Goal: Transaction & Acquisition: Purchase product/service

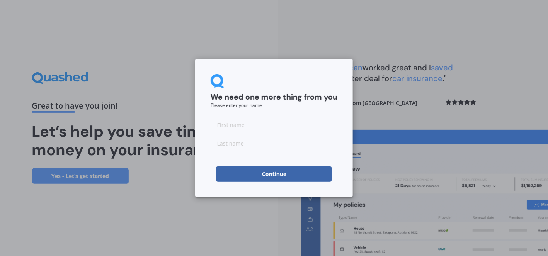
click at [226, 129] on input at bounding box center [273, 124] width 127 height 15
type input "Joanne"
click at [222, 146] on input at bounding box center [273, 143] width 127 height 15
type input "Cummings"
click at [132, 180] on div "We need one more thing from you Please enter your name Joanne Cummings Continue" at bounding box center [274, 128] width 548 height 256
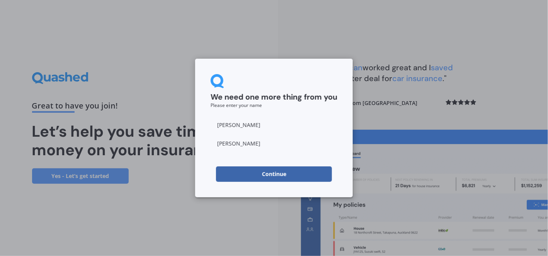
click at [233, 178] on button "Continue" at bounding box center [274, 173] width 116 height 15
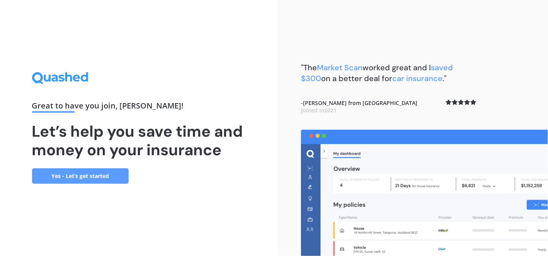
click at [88, 178] on link "Yes - Let’s get started" at bounding box center [80, 175] width 97 height 15
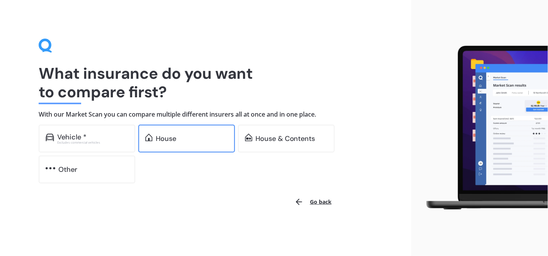
click at [168, 144] on div "House" at bounding box center [186, 139] width 97 height 28
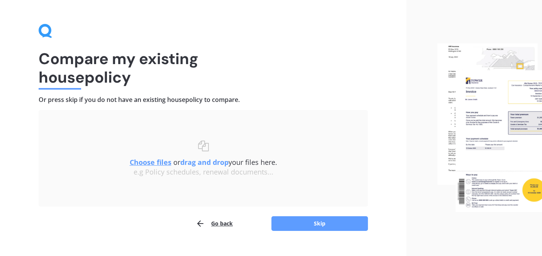
scroll to position [28, 0]
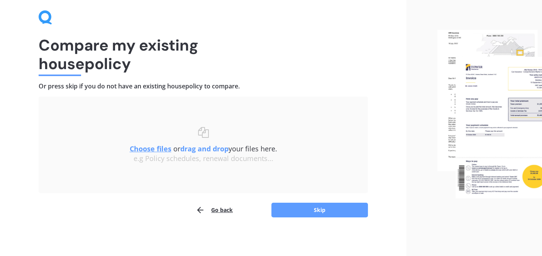
click at [141, 148] on u "Choose files" at bounding box center [151, 148] width 42 height 9
click at [149, 147] on u "Choose files" at bounding box center [151, 148] width 42 height 9
click at [147, 149] on u "Choose files" at bounding box center [151, 148] width 42 height 9
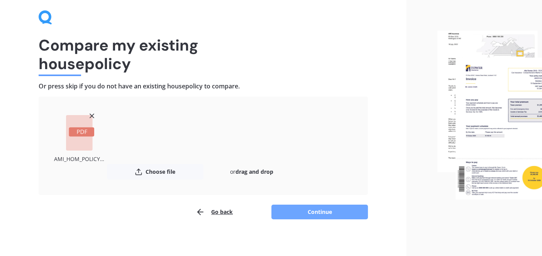
click at [316, 213] on button "Continue" at bounding box center [319, 212] width 97 height 15
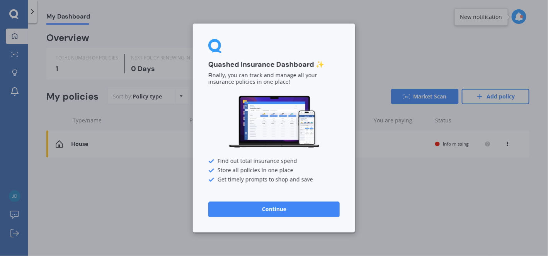
click at [272, 208] on button "Continue" at bounding box center [273, 209] width 131 height 15
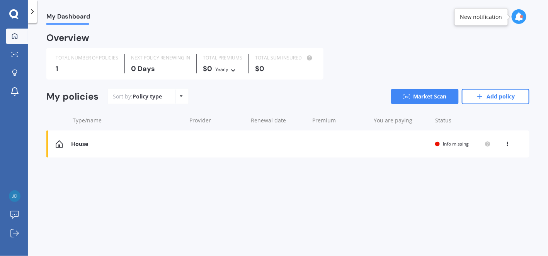
click at [511, 143] on div "View option View policy Delete" at bounding box center [508, 144] width 7 height 8
click at [367, 147] on div "House Renewal date You are paying Status Info missing View option View policy D…" at bounding box center [287, 144] width 483 height 27
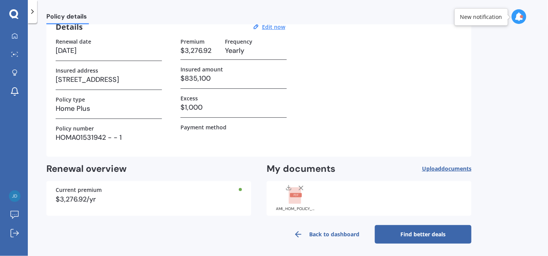
scroll to position [40, 0]
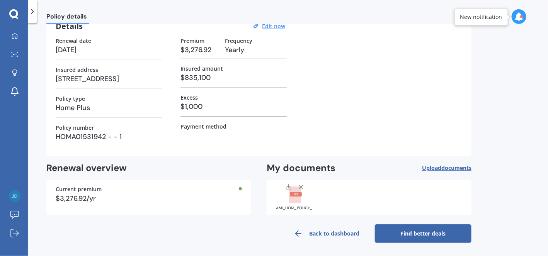
click at [427, 231] on link "Find better deals" at bounding box center [423, 233] width 97 height 19
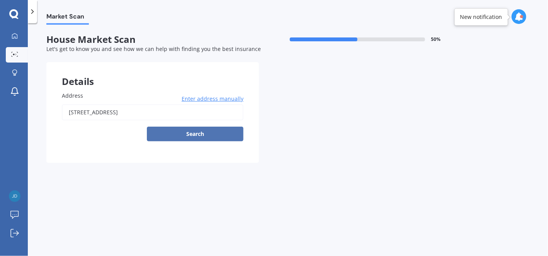
click at [197, 132] on button "Search" at bounding box center [195, 134] width 97 height 15
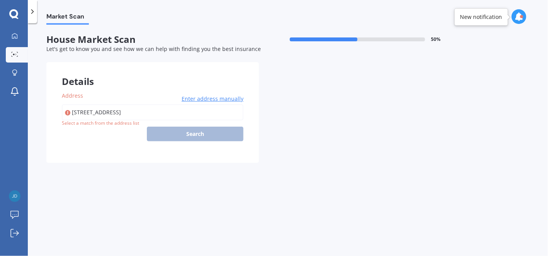
type input "[STREET_ADDRESS]"
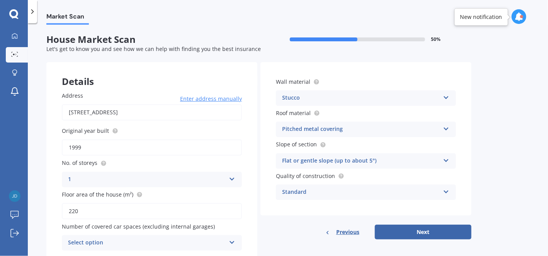
scroll to position [28, 0]
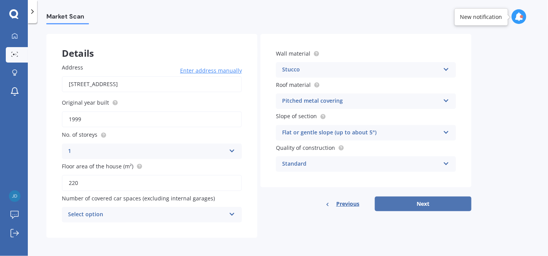
click at [421, 201] on button "Next" at bounding box center [423, 204] width 97 height 15
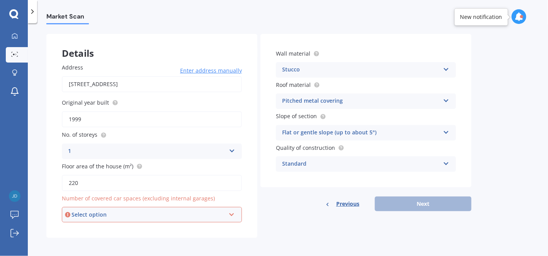
click at [231, 213] on icon at bounding box center [231, 212] width 7 height 5
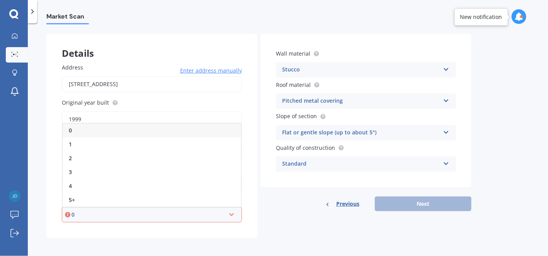
click at [103, 127] on div "0" at bounding box center [152, 131] width 178 height 14
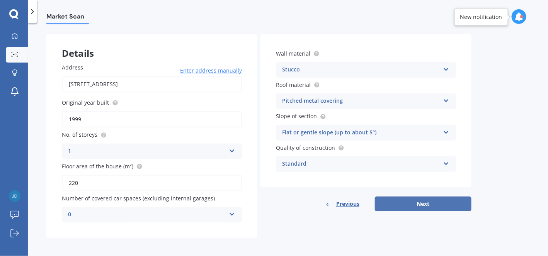
click at [427, 207] on button "Next" at bounding box center [423, 204] width 97 height 15
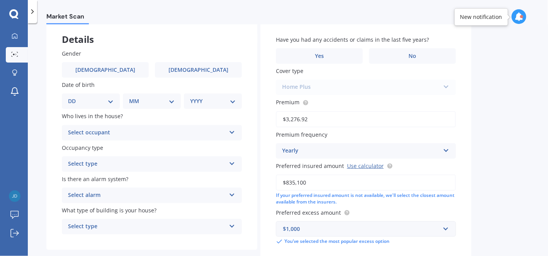
scroll to position [89, 0]
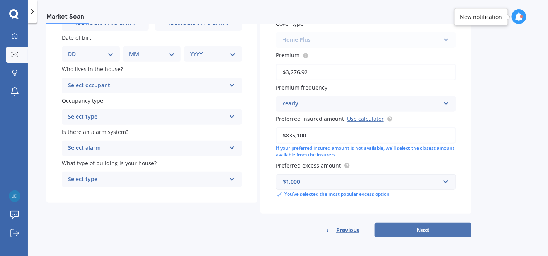
click at [420, 229] on button "Next" at bounding box center [423, 230] width 97 height 15
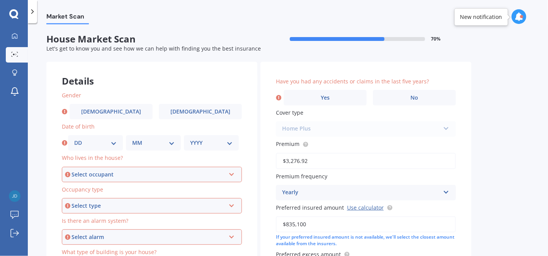
scroll to position [0, 0]
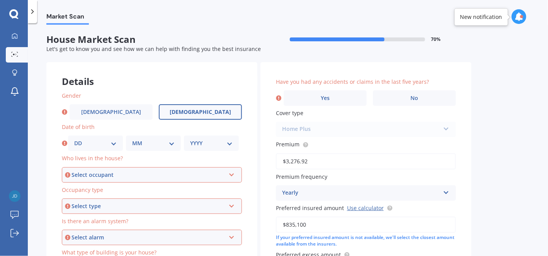
click at [198, 114] on span "[DEMOGRAPHIC_DATA]" at bounding box center [200, 112] width 61 height 7
click at [0, 0] on input "[DEMOGRAPHIC_DATA]" at bounding box center [0, 0] width 0 height 0
click at [111, 145] on select "DD 01 02 03 04 05 06 07 08 09 10 11 12 13 14 15 16 17 18 19 20 21 22 23 24 25 2…" at bounding box center [95, 143] width 42 height 8
select select "22"
click at [74, 139] on select "DD 01 02 03 04 05 06 07 08 09 10 11 12 13 14 15 16 17 18 19 20 21 22 23 24 25 2…" at bounding box center [95, 143] width 42 height 8
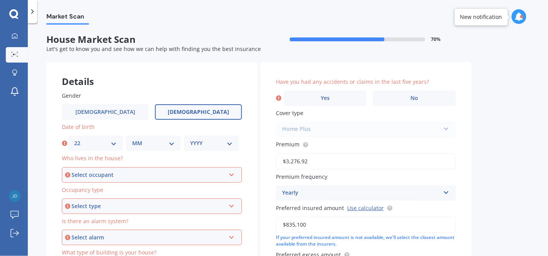
click at [146, 142] on select "MM 01 02 03 04 05 06 07 08 09 10 11 12" at bounding box center [153, 143] width 42 height 8
select select "10"
click at [132, 139] on select "MM 01 02 03 04 05 06 07 08 09 10 11 12" at bounding box center [153, 143] width 42 height 8
click at [202, 141] on select "YYYY 2009 2008 2007 2006 2005 2004 2003 2002 2001 2000 1999 1998 1997 1996 1995…" at bounding box center [211, 143] width 42 height 8
select select "1959"
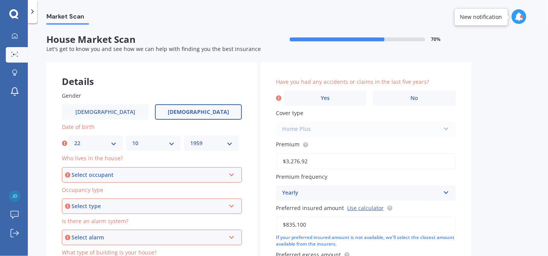
click at [190, 139] on select "YYYY 2009 2008 2007 2006 2005 2004 2003 2002 2001 2000 1999 1998 1997 1996 1995…" at bounding box center [211, 143] width 42 height 8
click at [190, 170] on div "Select occupant Owner Owner + Boarder" at bounding box center [152, 174] width 180 height 15
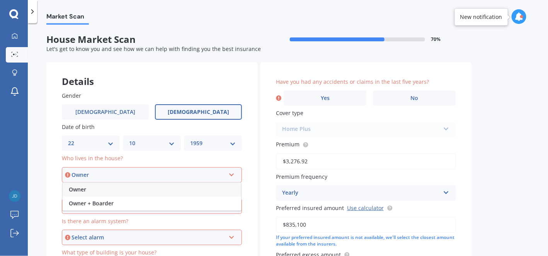
click at [73, 186] on span "Owner" at bounding box center [77, 189] width 17 height 7
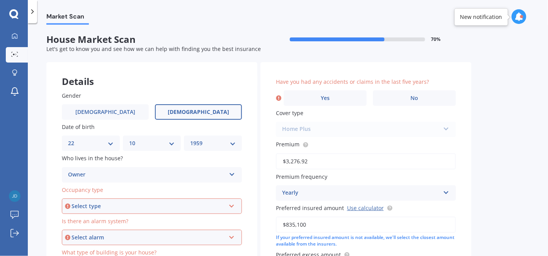
click at [144, 206] on div "Select type" at bounding box center [148, 206] width 154 height 8
click at [103, 220] on div "Permanent" at bounding box center [152, 221] width 178 height 14
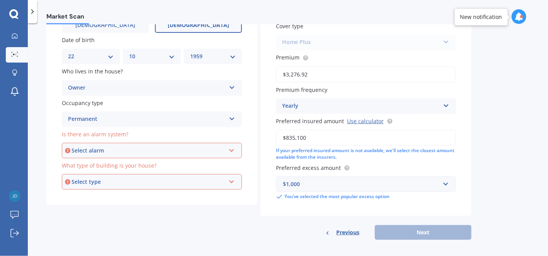
scroll to position [89, 0]
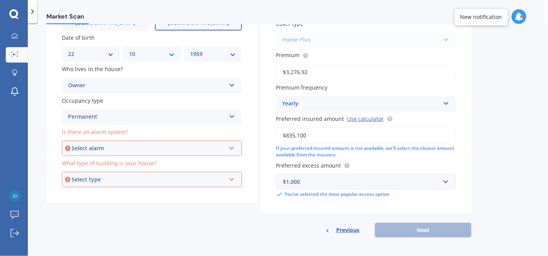
click at [117, 147] on div "Select alarm" at bounding box center [148, 148] width 154 height 8
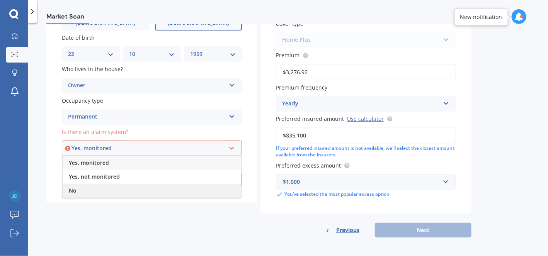
click at [77, 191] on div "No" at bounding box center [152, 191] width 178 height 14
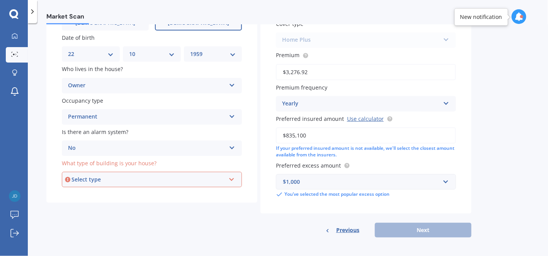
click at [145, 176] on div "Select type" at bounding box center [148, 179] width 154 height 8
click at [112, 194] on div "Freestanding" at bounding box center [152, 194] width 178 height 14
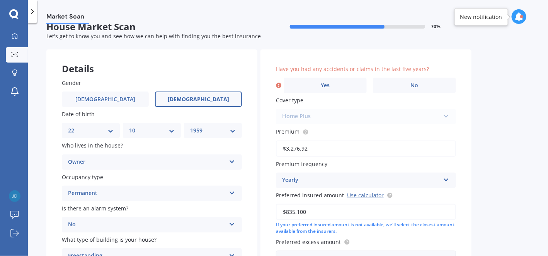
scroll to position [0, 0]
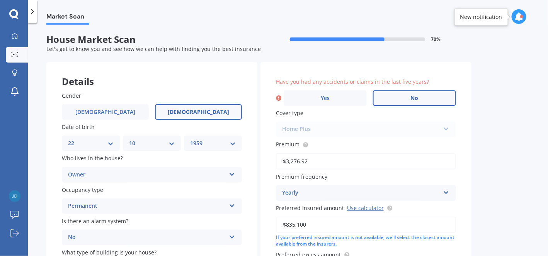
click at [405, 97] on label "No" at bounding box center [414, 97] width 83 height 15
click at [0, 0] on input "No" at bounding box center [0, 0] width 0 height 0
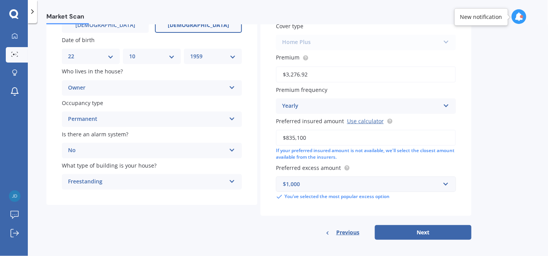
scroll to position [89, 0]
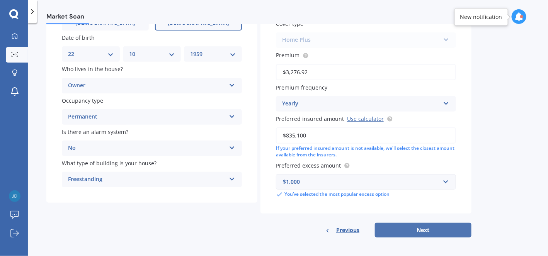
click at [417, 228] on button "Next" at bounding box center [423, 230] width 97 height 15
select select "22"
select select "10"
select select "1959"
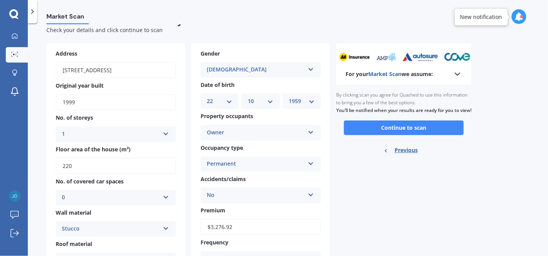
scroll to position [0, 0]
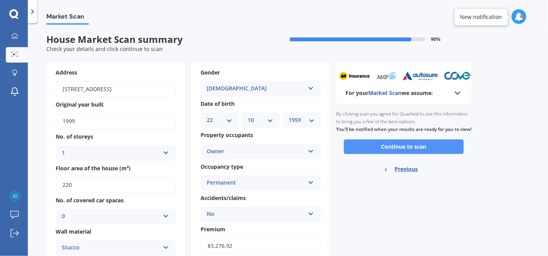
click at [410, 154] on button "Continue to scan" at bounding box center [404, 146] width 120 height 15
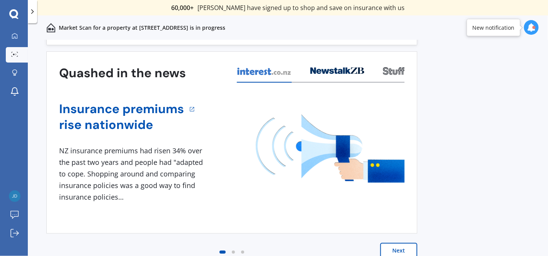
scroll to position [23, 0]
click at [400, 250] on button "Next" at bounding box center [398, 249] width 37 height 15
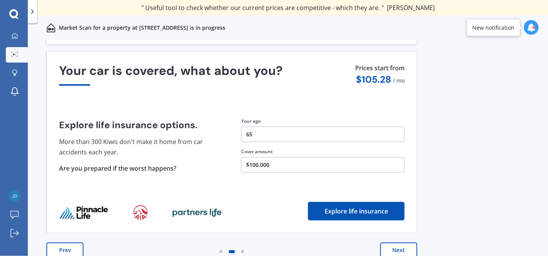
click at [395, 250] on button "Next" at bounding box center [398, 249] width 37 height 15
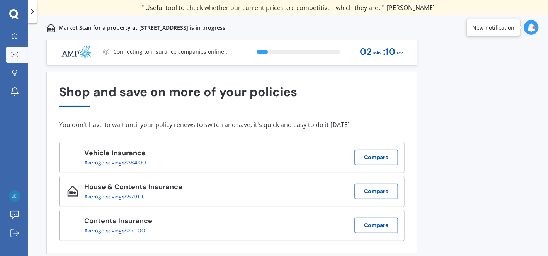
scroll to position [0, 0]
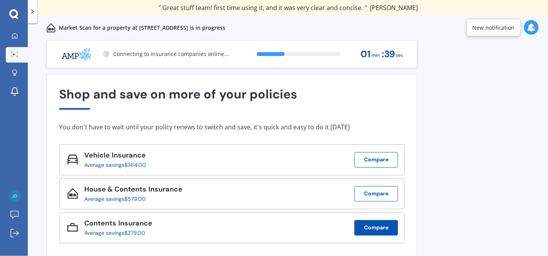
click at [377, 230] on button "Compare" at bounding box center [376, 227] width 44 height 15
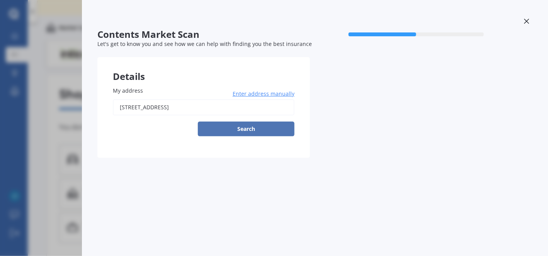
click at [246, 129] on button "Search" at bounding box center [246, 129] width 97 height 15
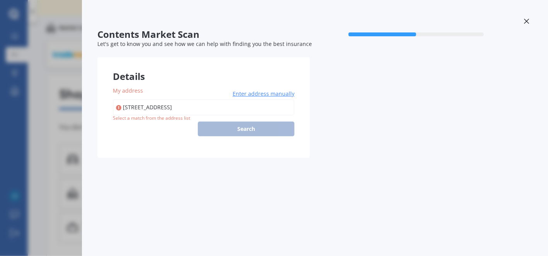
type input "[STREET_ADDRESS]"
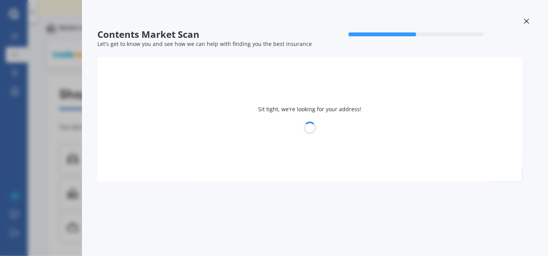
select select "22"
select select "10"
select select "1959"
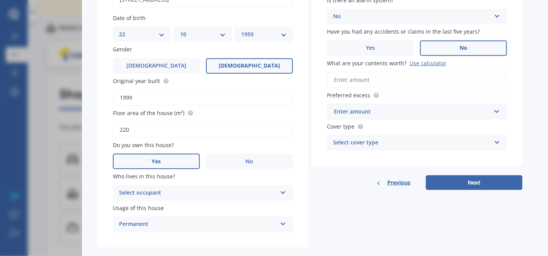
scroll to position [115, 0]
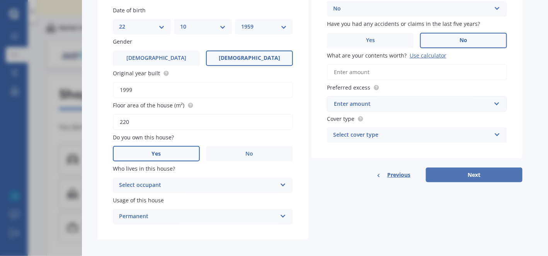
click at [476, 176] on button "Next" at bounding box center [474, 175] width 97 height 15
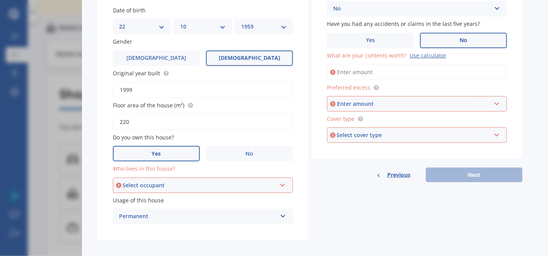
click at [384, 73] on input "What are your contents worth? Use calculator" at bounding box center [417, 72] width 180 height 16
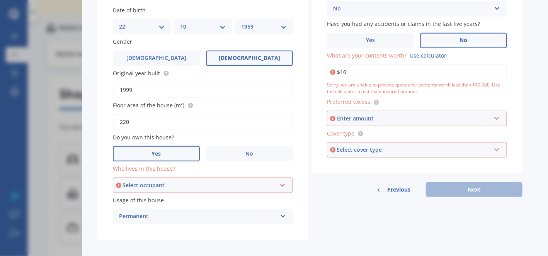
type input "$1"
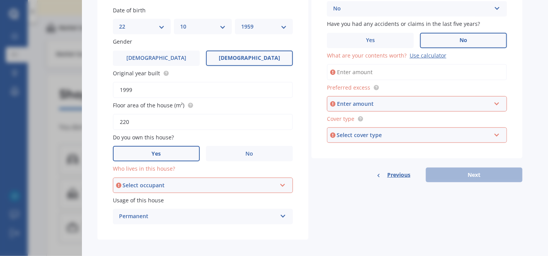
click at [281, 182] on icon at bounding box center [282, 183] width 7 height 5
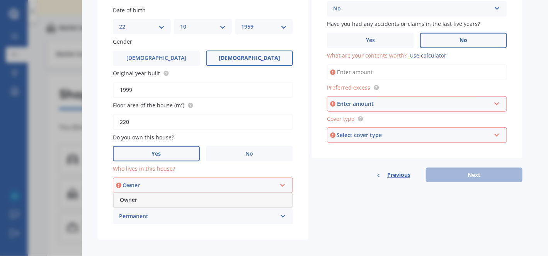
click at [137, 200] on span "Owner" at bounding box center [128, 199] width 17 height 7
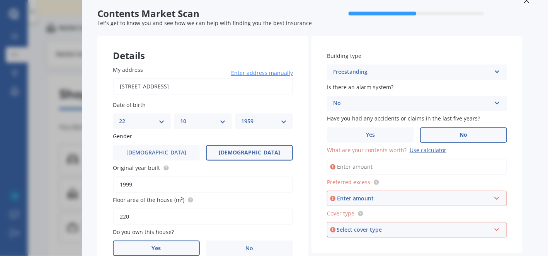
scroll to position [0, 0]
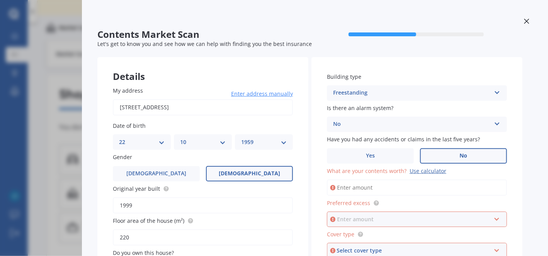
click at [493, 219] on input "text" at bounding box center [413, 219] width 173 height 15
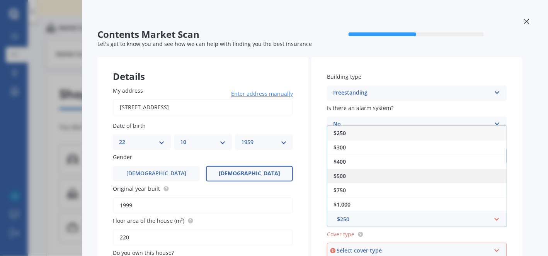
click at [337, 173] on span "$500" at bounding box center [339, 175] width 12 height 7
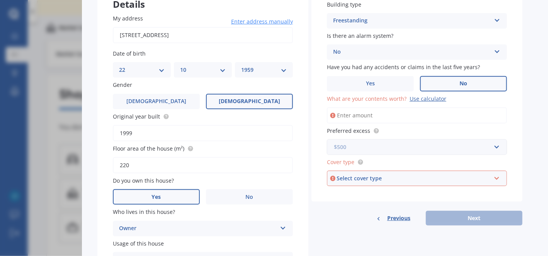
scroll to position [77, 0]
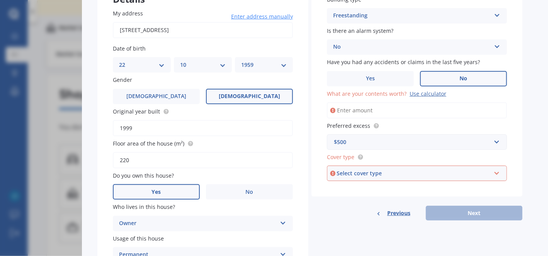
click at [495, 171] on icon at bounding box center [496, 171] width 7 height 5
click at [349, 187] on div "High" at bounding box center [416, 188] width 178 height 14
click at [454, 215] on div "Previous Next" at bounding box center [416, 213] width 211 height 15
click at [357, 105] on input "What are your contents worth? Use calculator" at bounding box center [417, 110] width 180 height 16
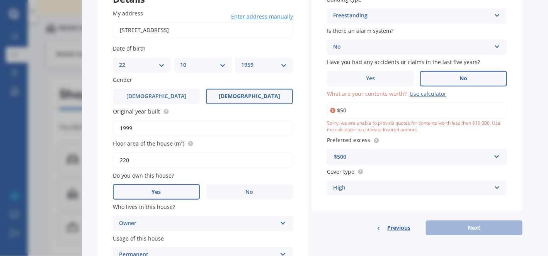
type input "$5"
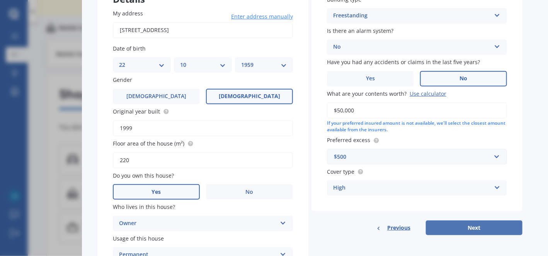
type input "$50,000"
click at [471, 229] on button "Next" at bounding box center [474, 227] width 97 height 15
select select "22"
select select "10"
select select "1959"
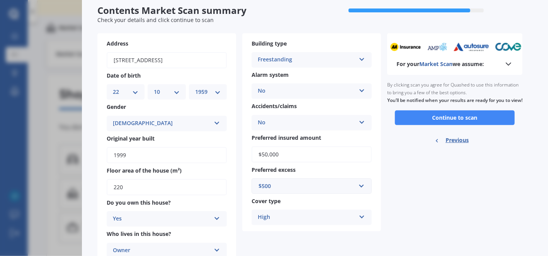
scroll to position [0, 0]
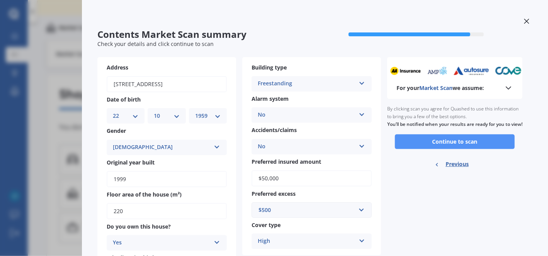
click at [451, 148] on button "Continue to scan" at bounding box center [455, 141] width 120 height 15
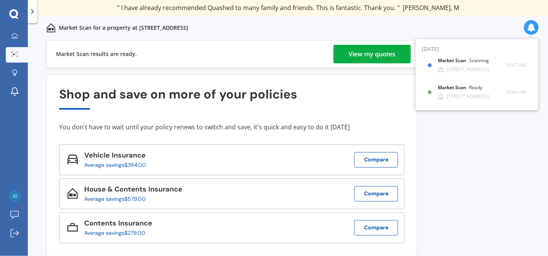
click at [365, 54] on div "View my quotes" at bounding box center [372, 54] width 47 height 19
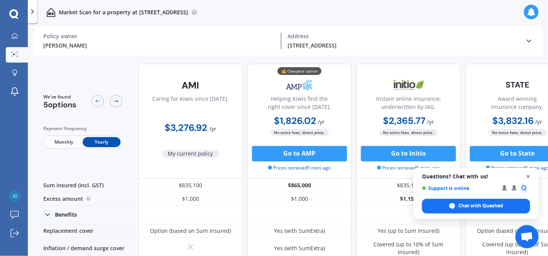
click at [528, 176] on span "Open chat" at bounding box center [528, 177] width 10 height 10
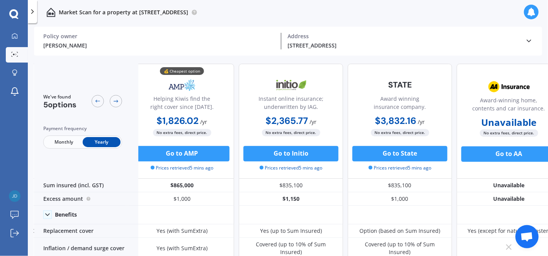
scroll to position [0, 134]
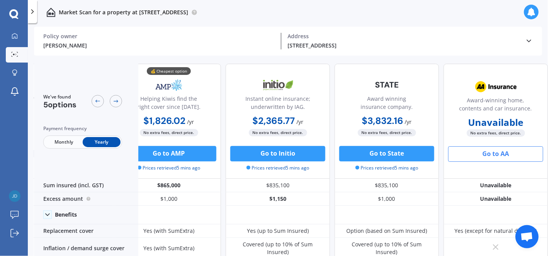
click at [483, 149] on button "Go to AA" at bounding box center [495, 153] width 95 height 15
